Goal: Information Seeking & Learning: Learn about a topic

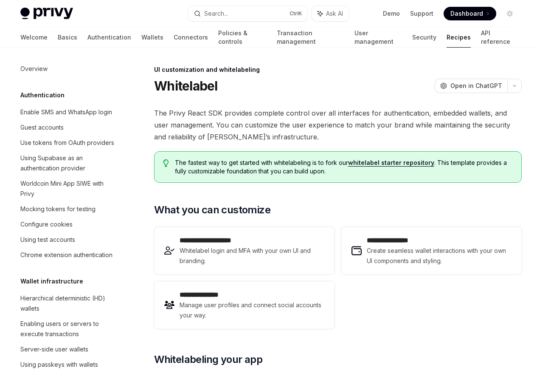
scroll to position [392, 0]
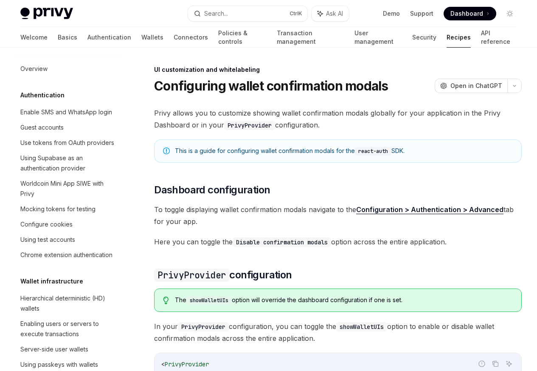
scroll to position [371, 0]
